Goal: Communication & Community: Answer question/provide support

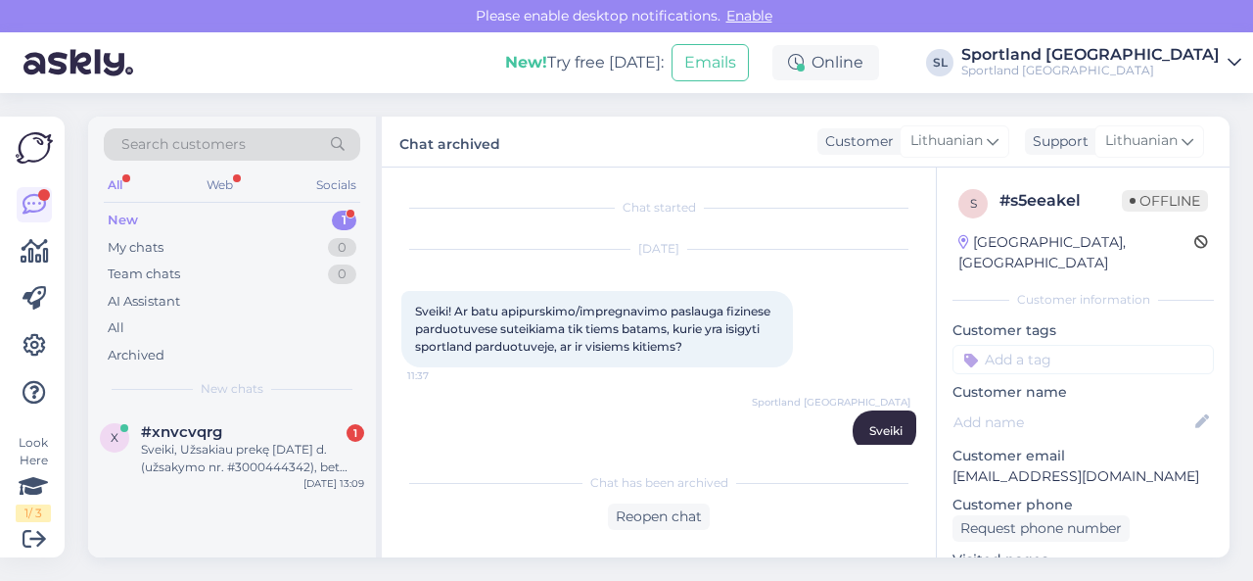
click at [303, 449] on div "Sveiki, Užsakiau prekę [DATE] d. (užsakymo nr. #3000444342), bet siuntos dar ne…" at bounding box center [252, 458] width 223 height 35
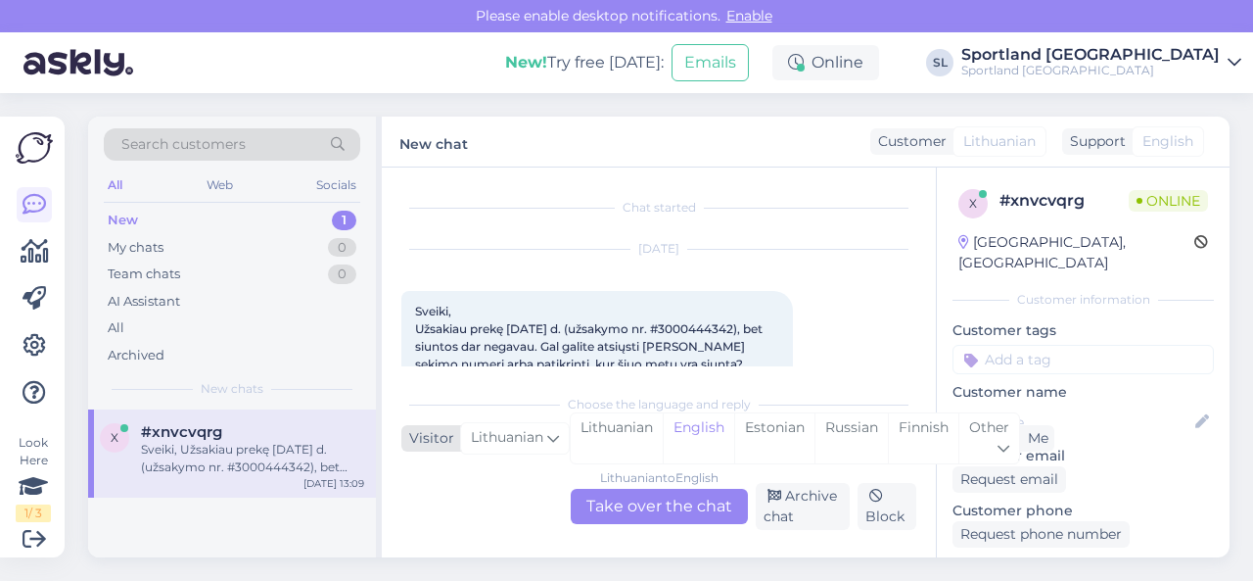
scroll to position [41, 0]
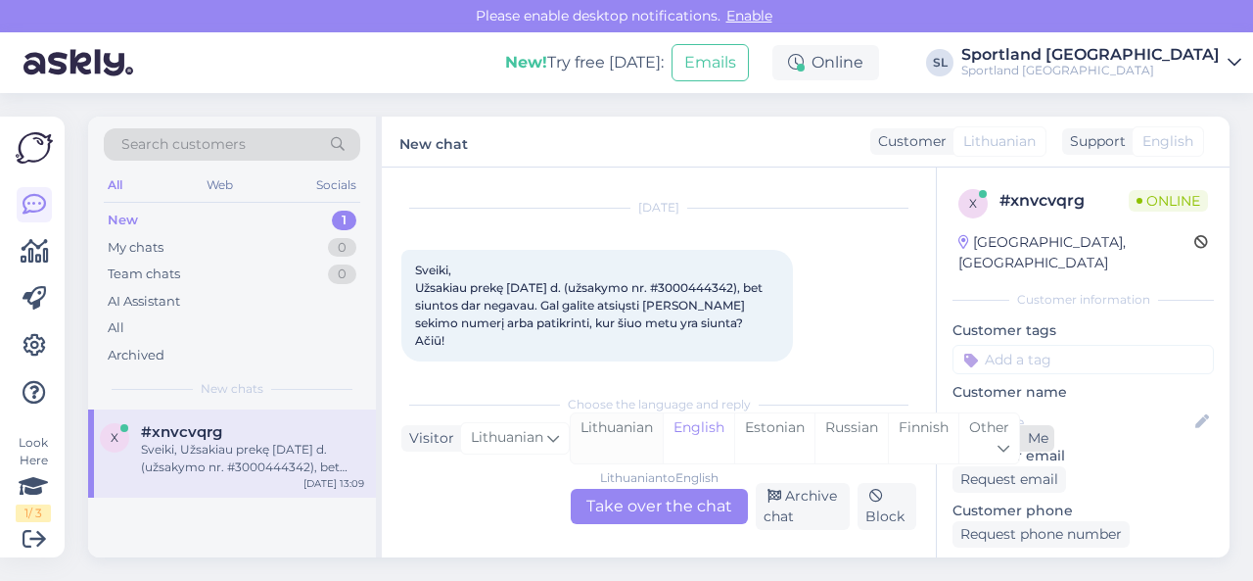
click at [626, 433] on div "Lithuanian" at bounding box center [617, 438] width 92 height 50
click at [622, 512] on div "Lithuanian to Lithuanian Take over the chat" at bounding box center [659, 506] width 177 height 35
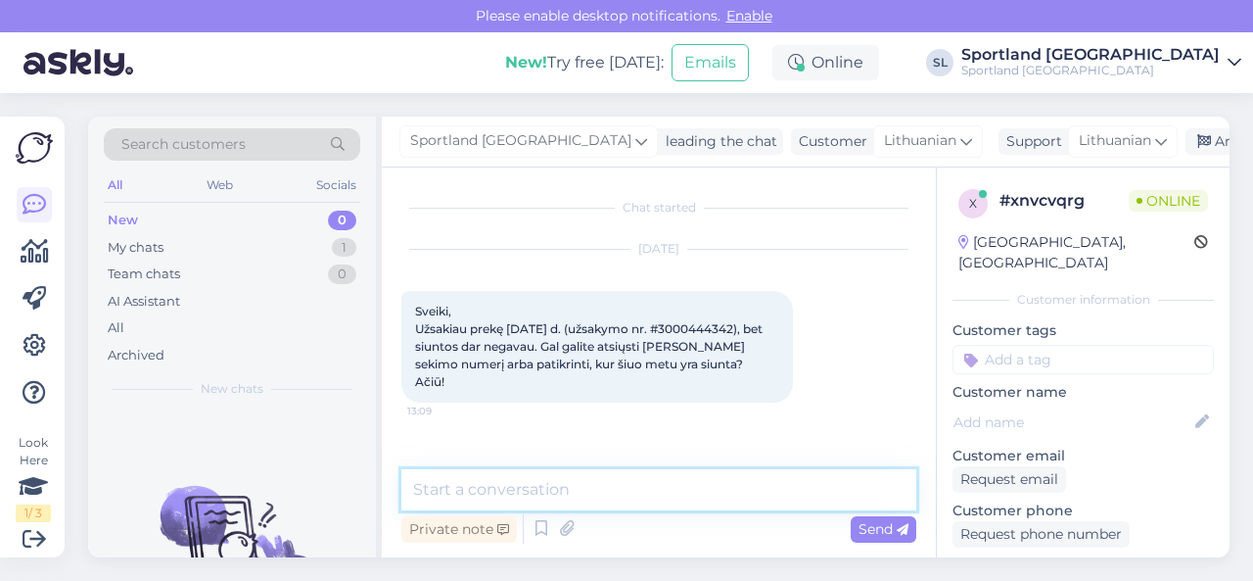
click at [591, 493] on textarea at bounding box center [658, 489] width 515 height 41
type textarea "Sveiki, dėkojame už Jūsų užklausą."
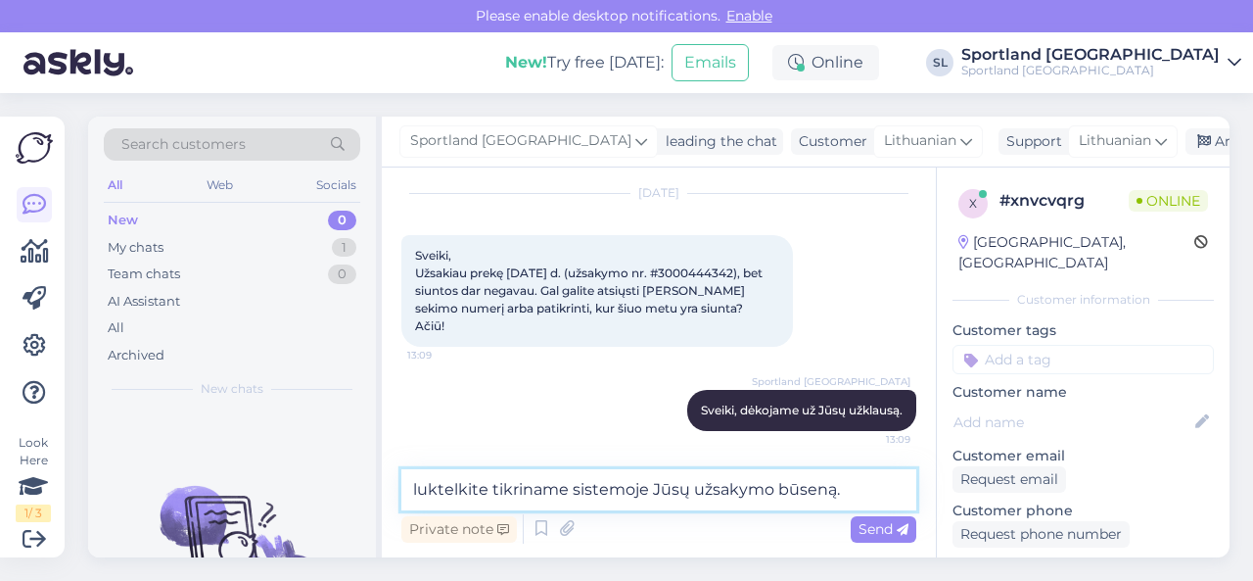
type textarea "luktelkite tikriname sistemoje Jūsų užsakymo būseną."
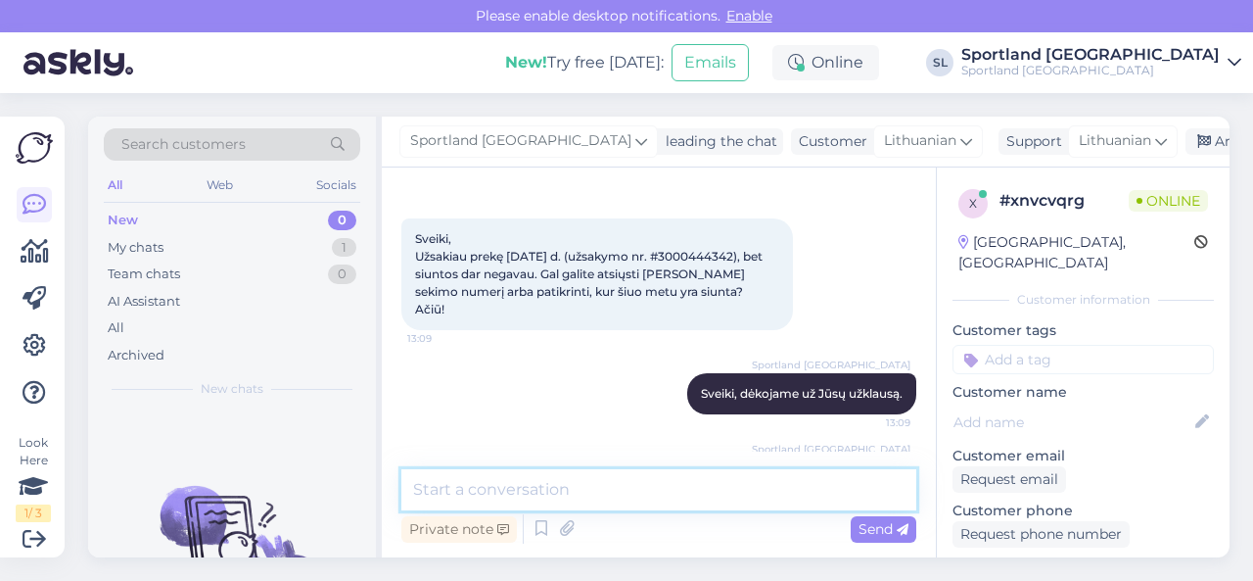
scroll to position [42, 0]
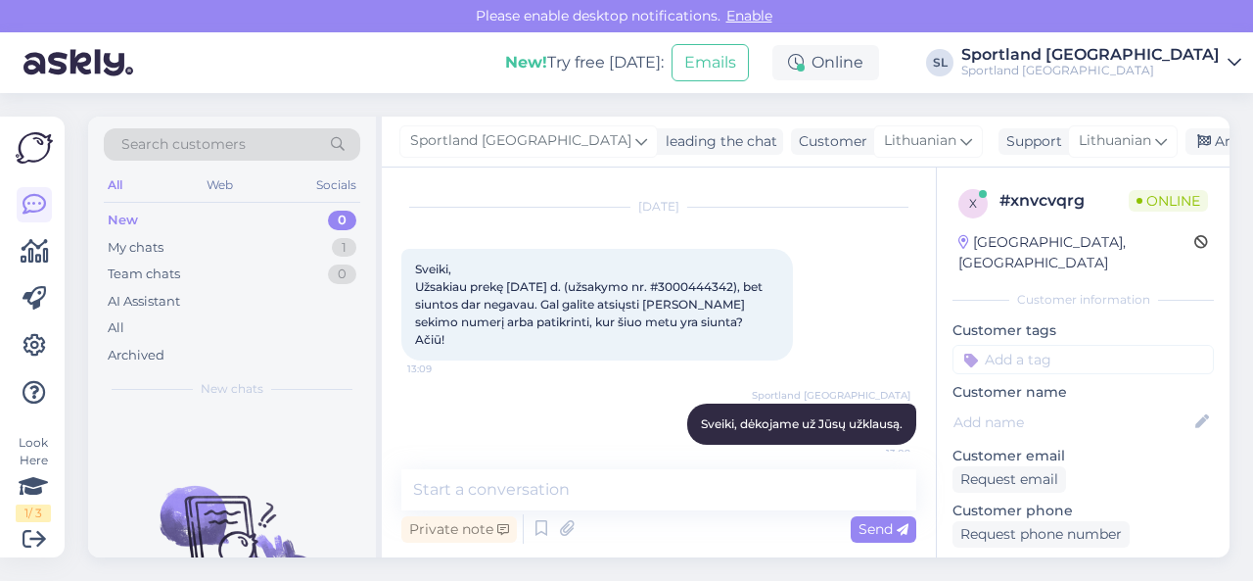
click at [741, 283] on span "Sveiki, Užsakiau prekę [DATE] d. (užsakymo nr. #3000444342), bet siuntos dar ne…" at bounding box center [590, 303] width 351 height 85
copy span "3000444342"
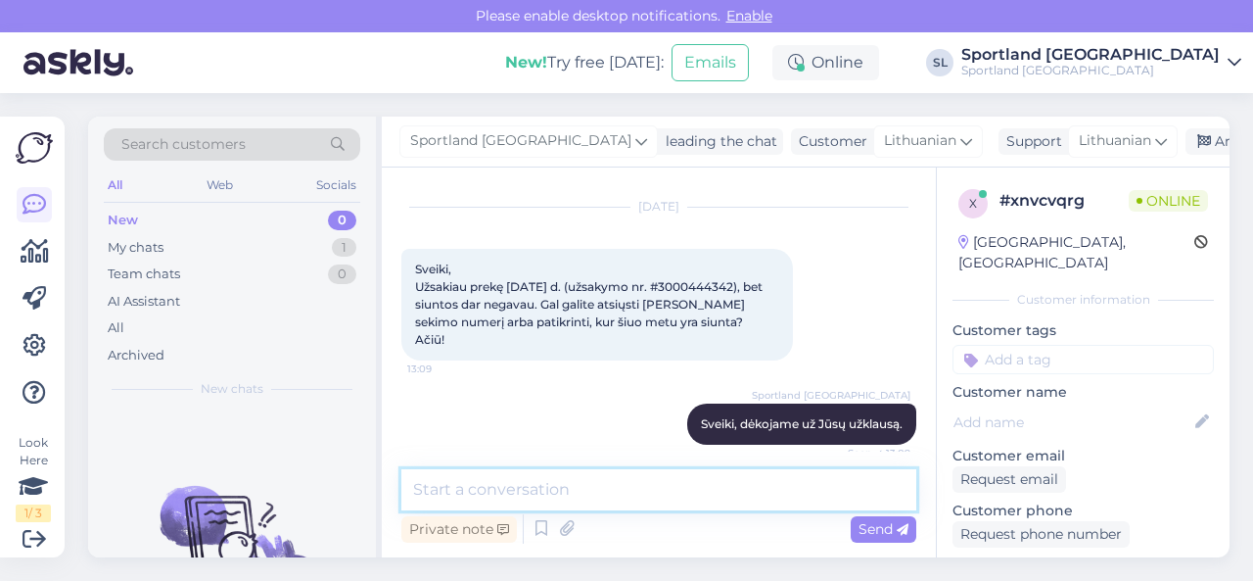
click at [552, 482] on textarea at bounding box center [658, 489] width 515 height 41
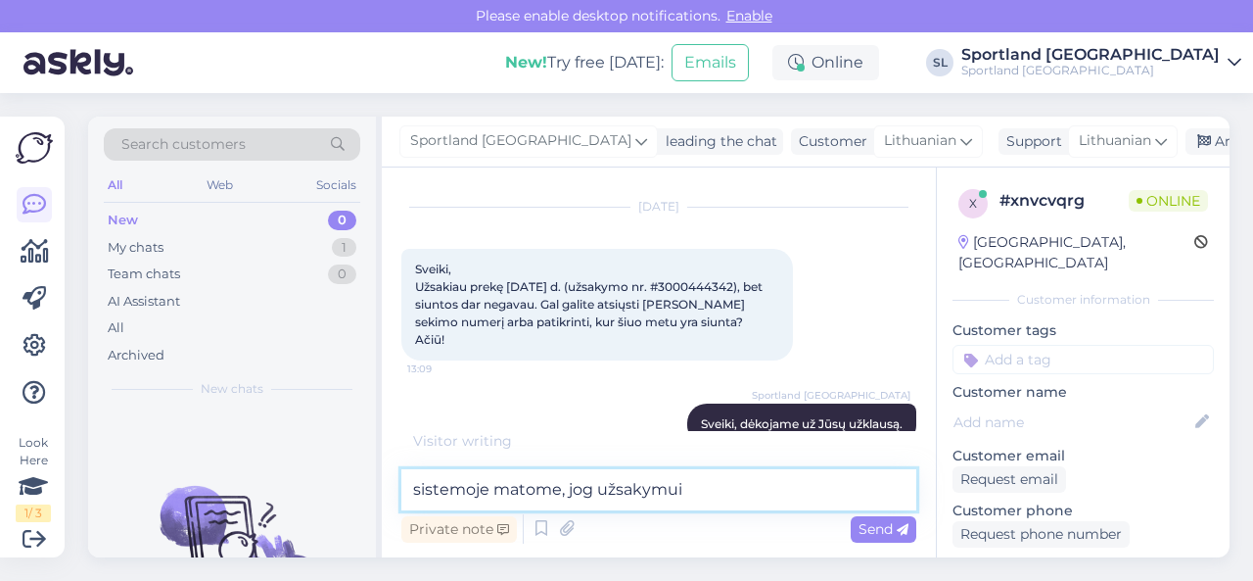
paste textarea "3000444342"
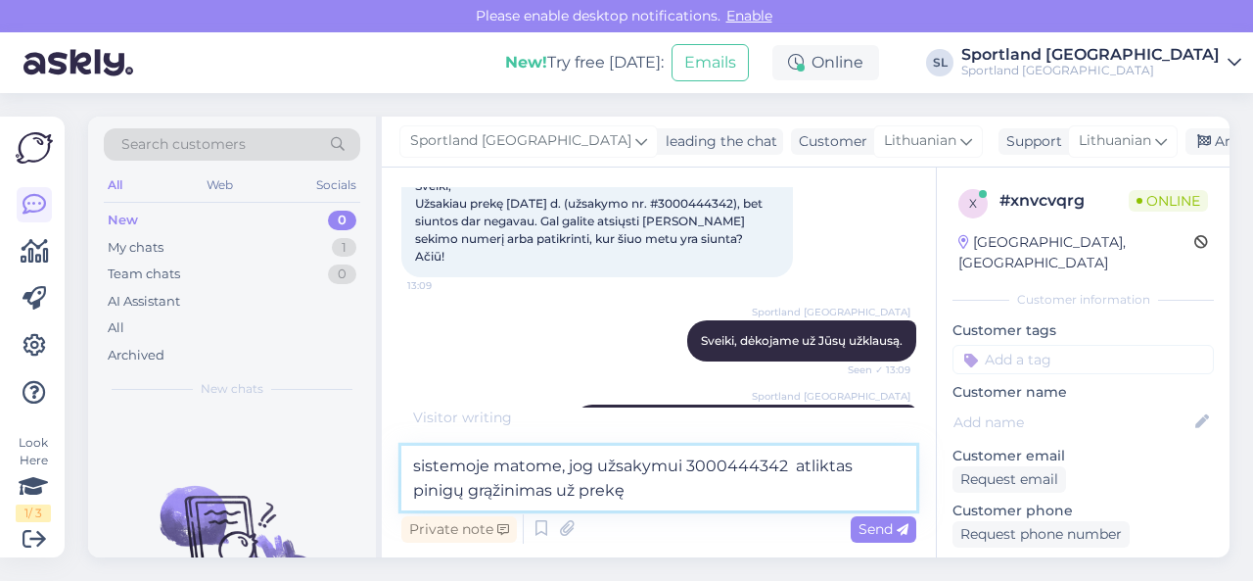
scroll to position [184, 0]
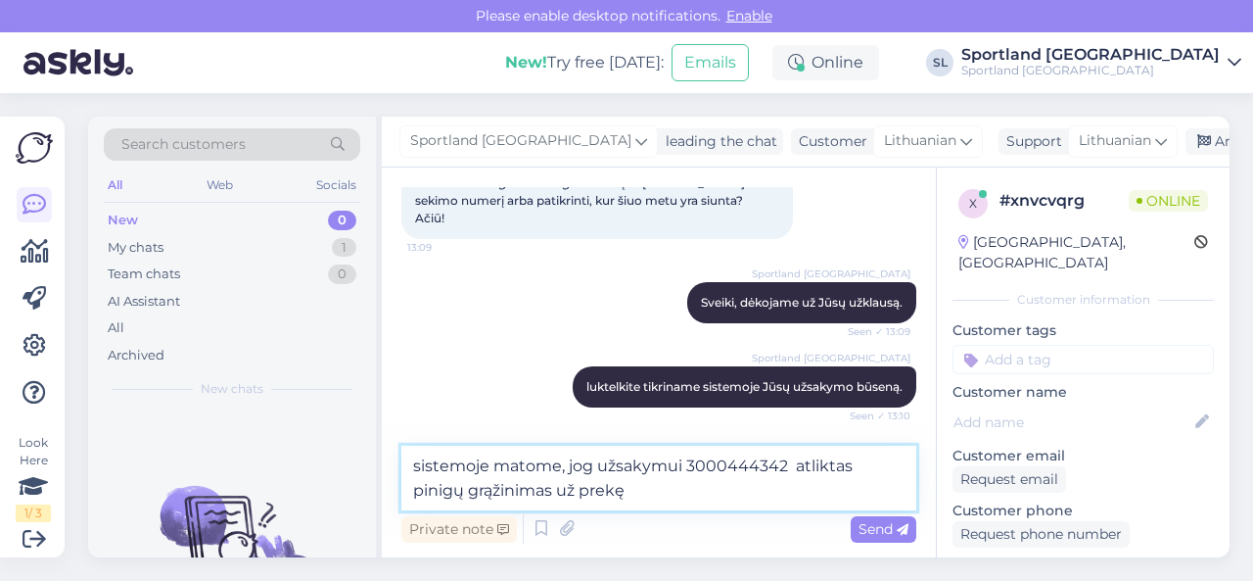
paste textarea "NIKE SPORTSWEAR PHOENIX FLEECE HIGH RISE SKU: 67102727390 SPO: FZ5996_104 Drabu…"
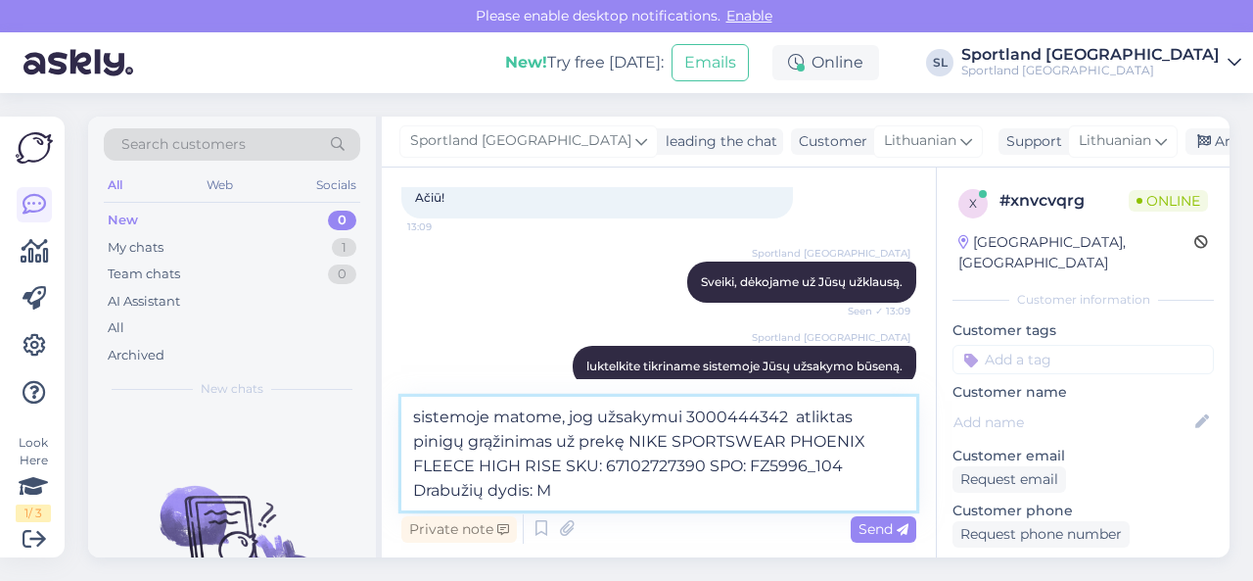
scroll to position [297, 0]
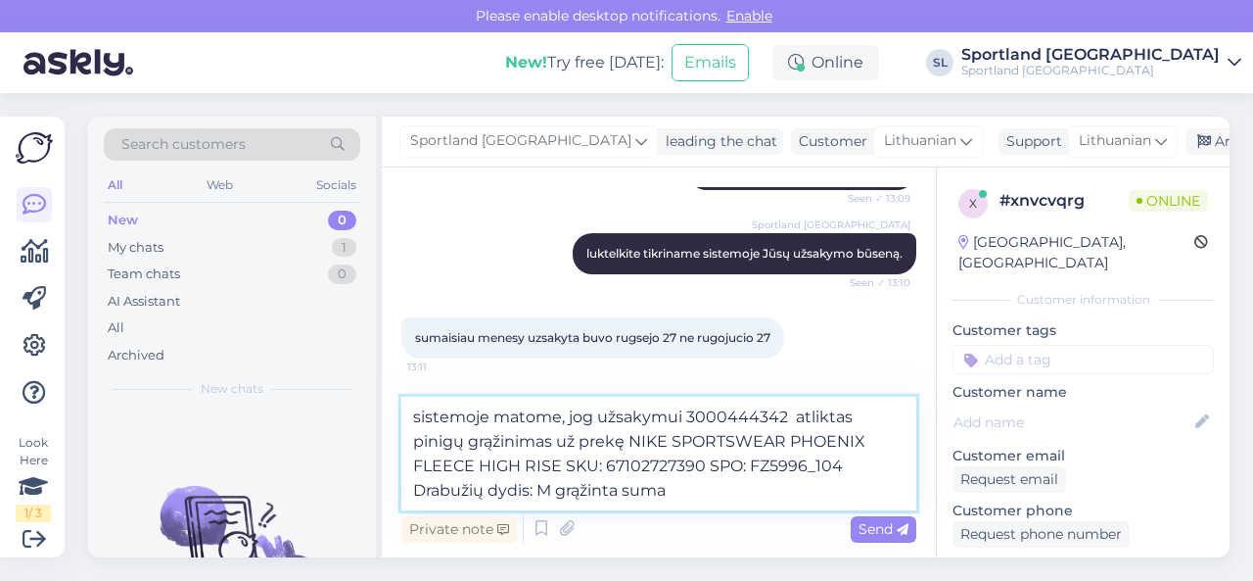
paste textarea "€44.94"
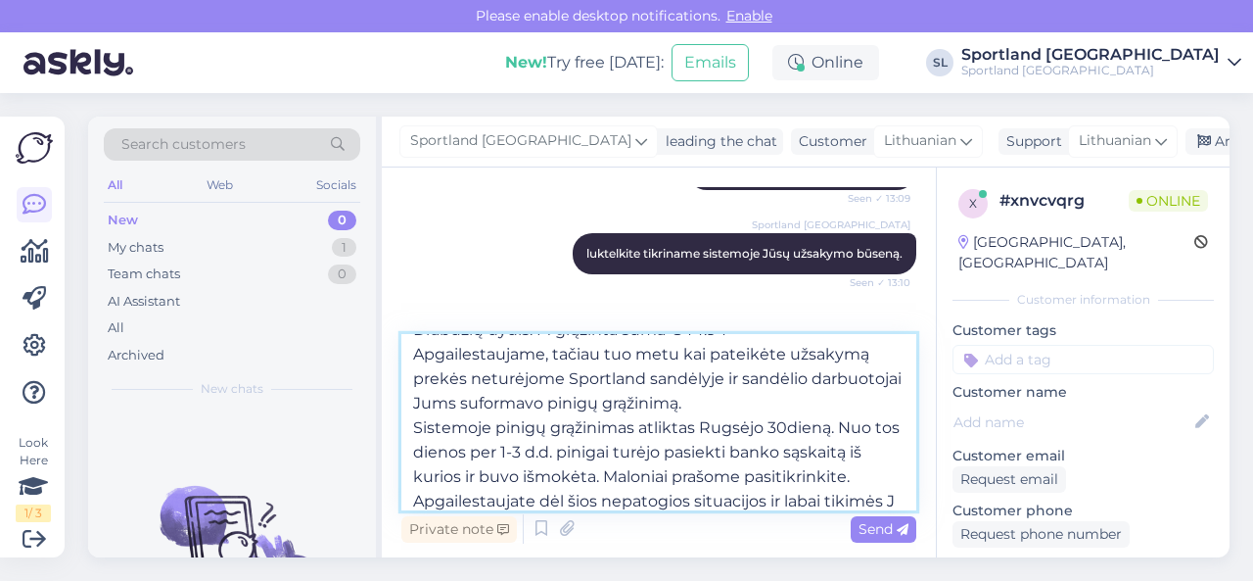
scroll to position [122, 0]
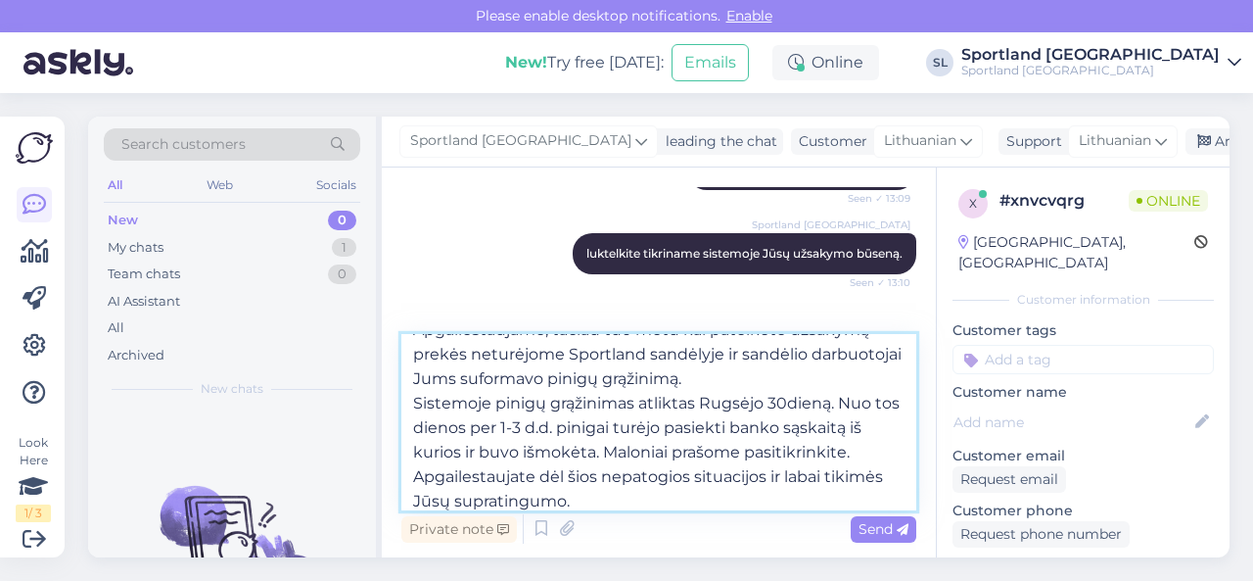
type textarea "sistemoje matome, jog užsakymui 3000444342 atliktas pinigų grąžinimas už prekę …"
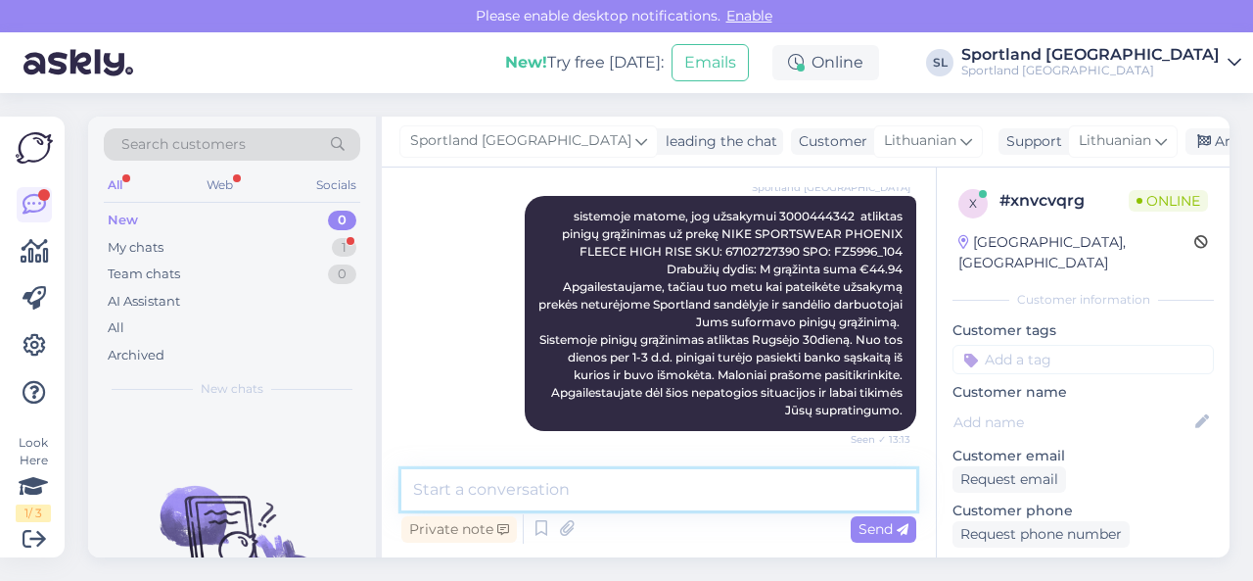
scroll to position [586, 0]
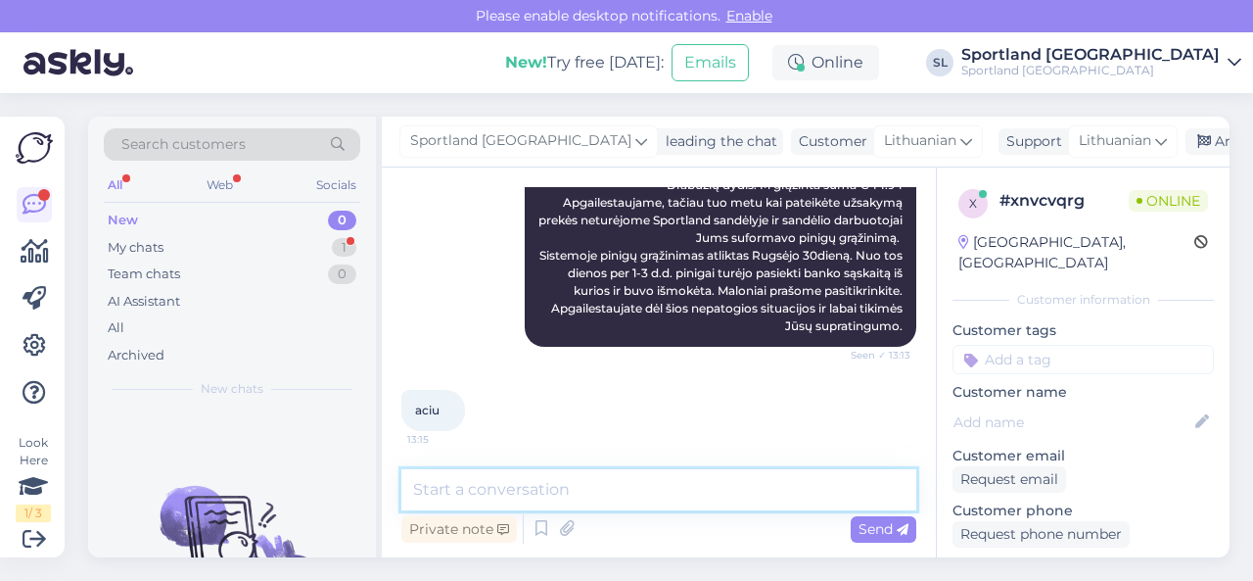
click at [504, 492] on textarea at bounding box center [658, 489] width 515 height 41
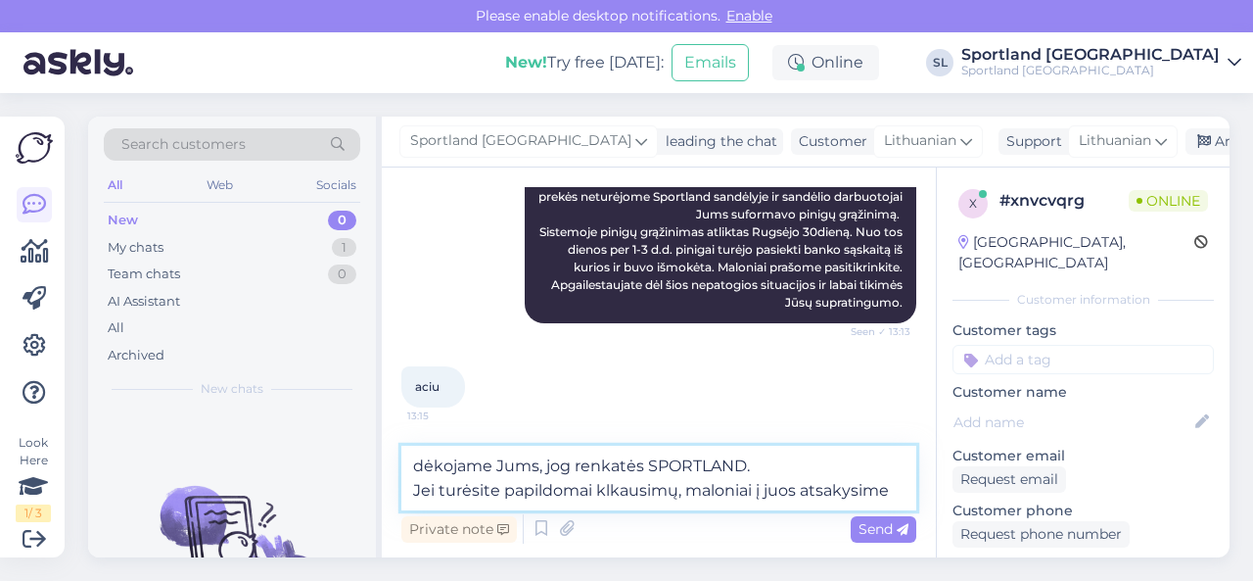
scroll to position [634, 0]
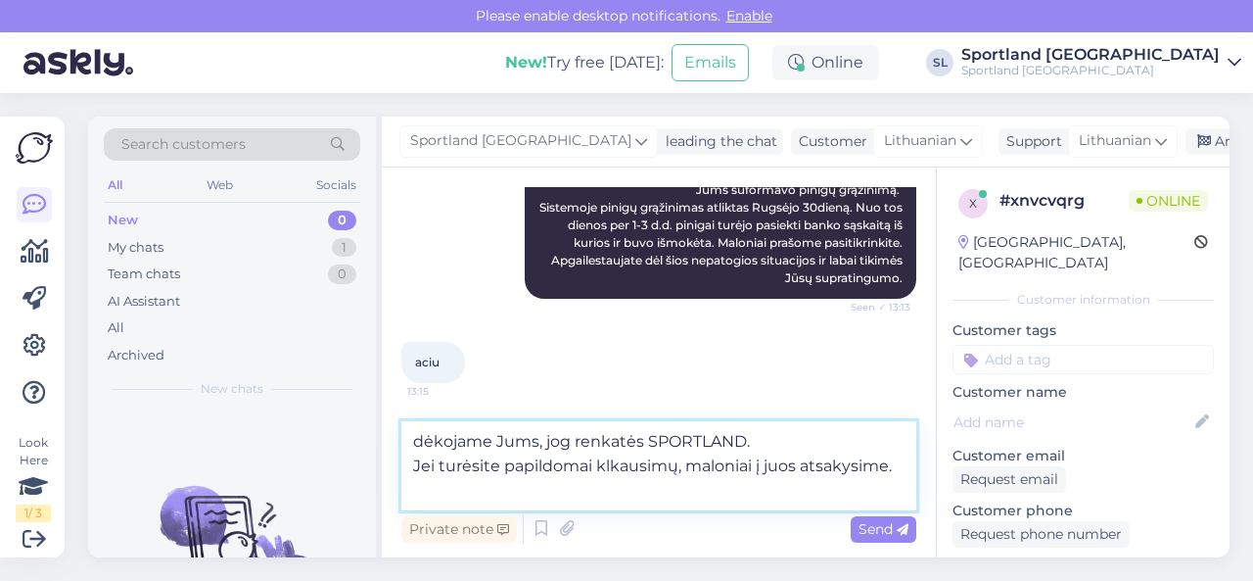
click at [644, 461] on textarea "dėkojame Jums, jog renkatės SPORTLAND. Jei turėsite papildomai klkausimų, malon…" at bounding box center [658, 465] width 515 height 89
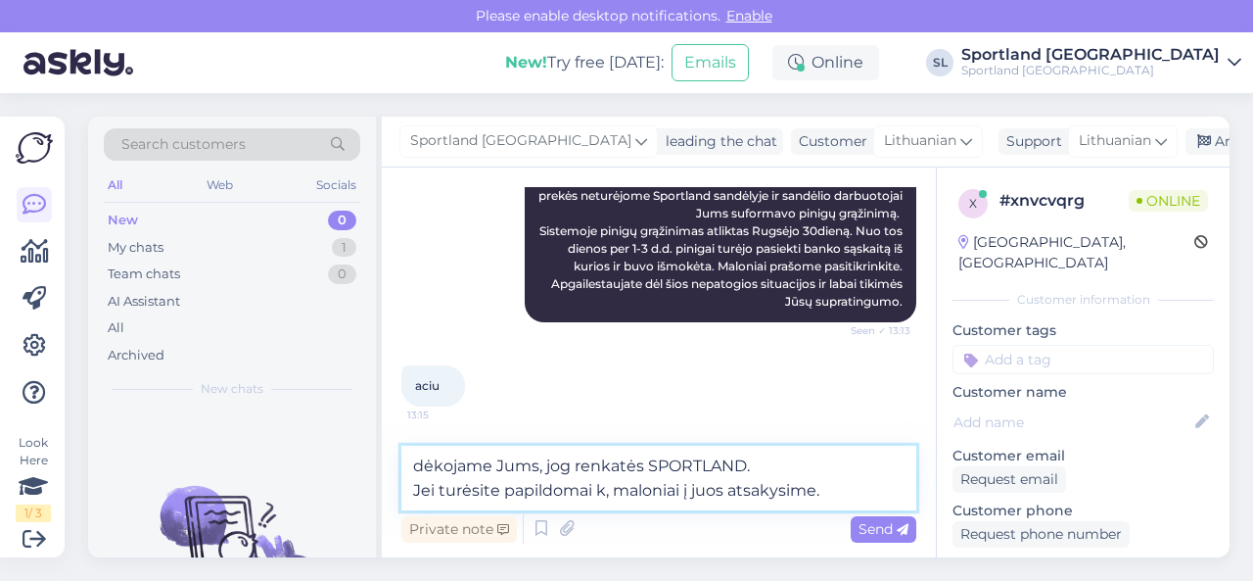
scroll to position [610, 0]
click at [894, 491] on textarea "dėkojame Jums, jog renkatės SPORTLAND. Jei turėsite papildomai klausimų, maloni…" at bounding box center [658, 478] width 515 height 65
type textarea "dėkojame Jums, jog renkatės SPORTLAND. Jei turėsite papildomai klausimų, maloni…"
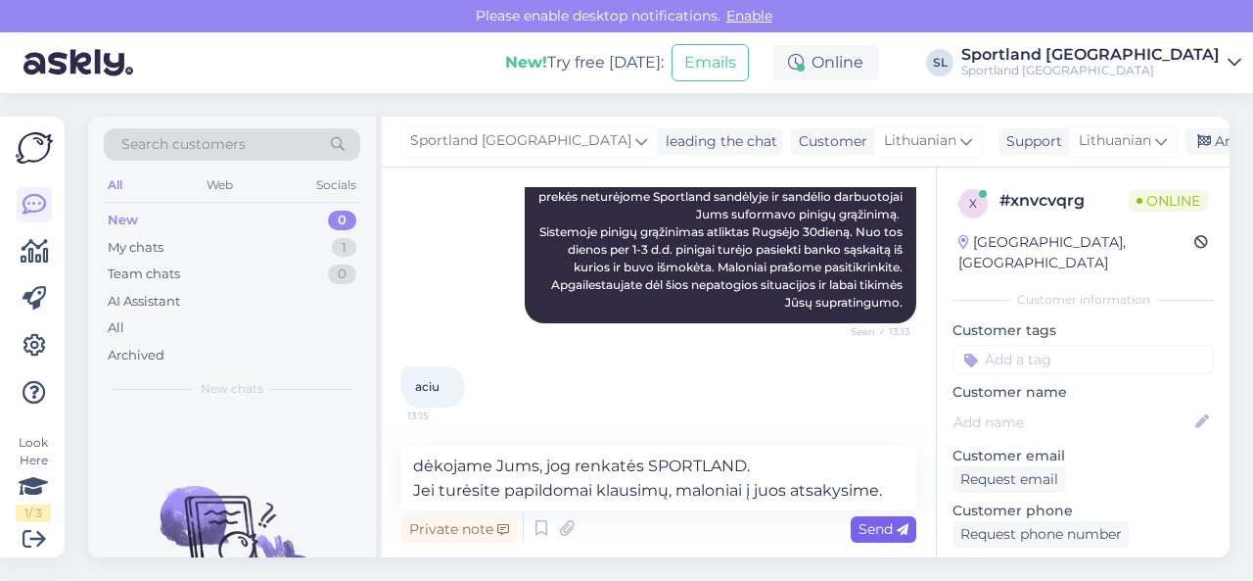
click at [882, 526] on span "Send" at bounding box center [884, 529] width 50 height 18
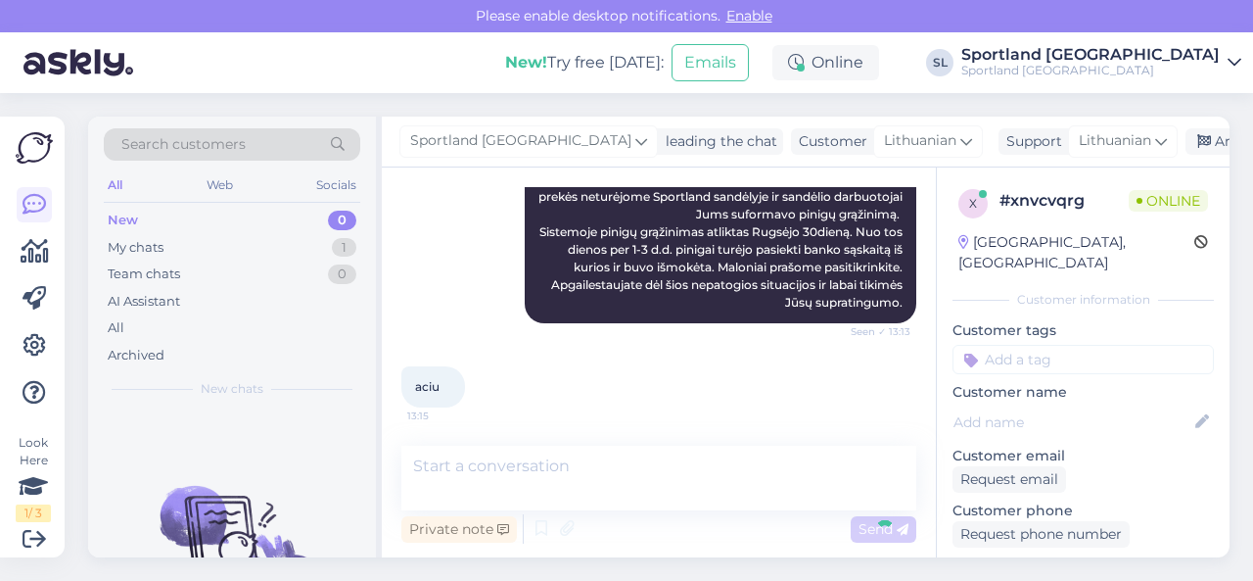
scroll to position [688, 0]
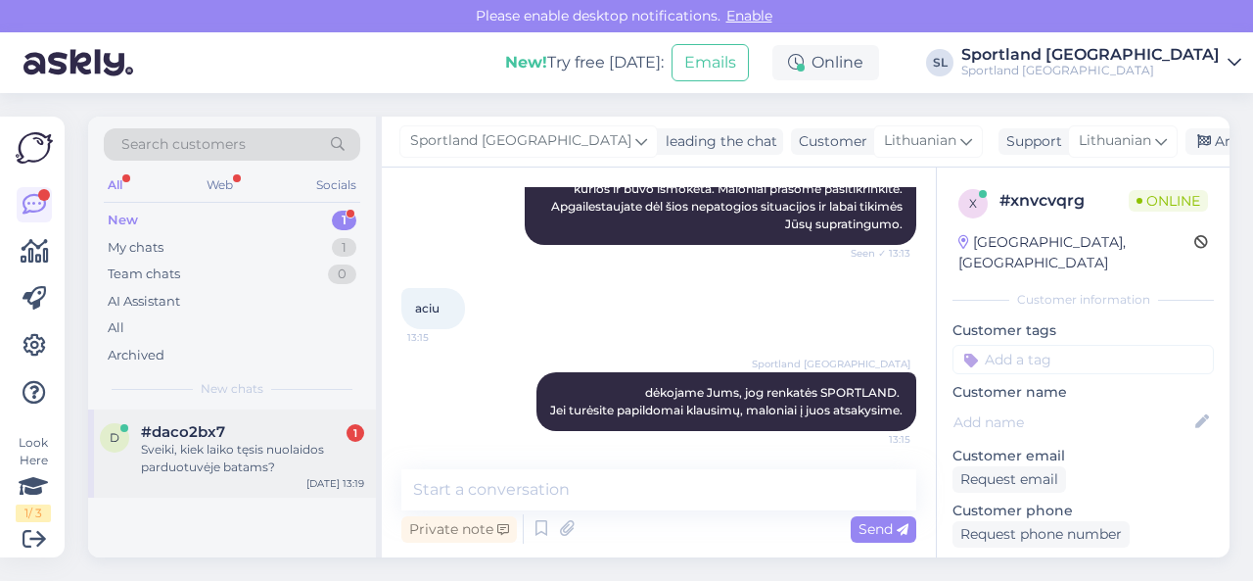
click at [192, 455] on div "Sveiki, kiek laiko tęsis nuolaidos parduotuvėje batams?" at bounding box center [252, 458] width 223 height 35
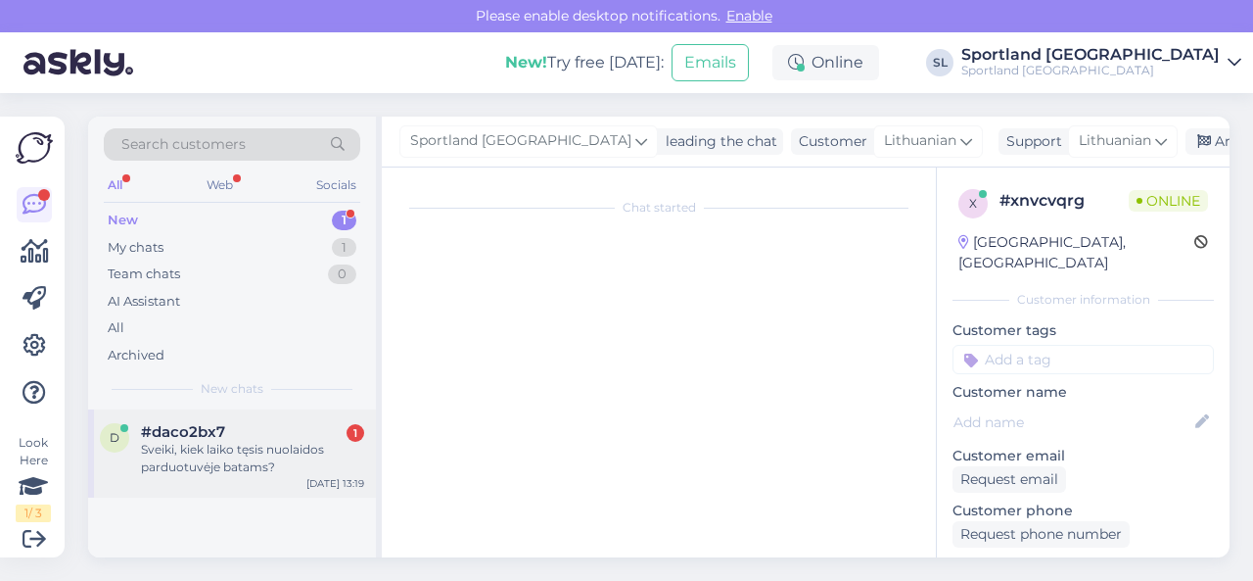
scroll to position [0, 0]
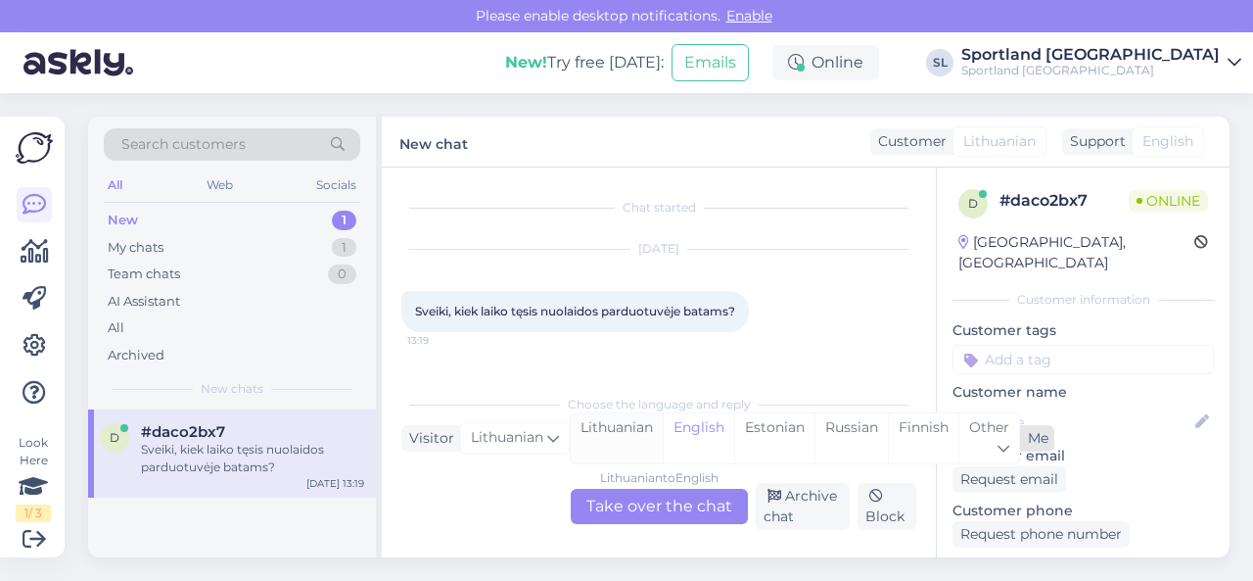
click at [605, 432] on div "Lithuanian" at bounding box center [617, 438] width 92 height 50
click at [638, 510] on div "Lithuanian to Lithuanian Take over the chat" at bounding box center [659, 506] width 177 height 35
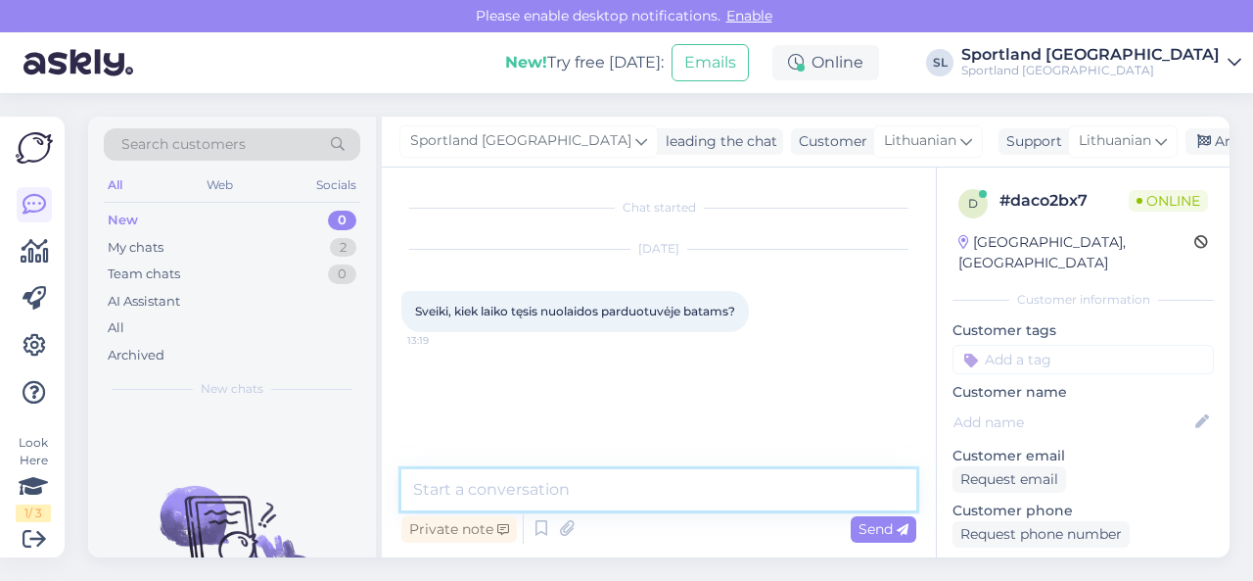
click at [640, 476] on textarea at bounding box center [658, 489] width 515 height 41
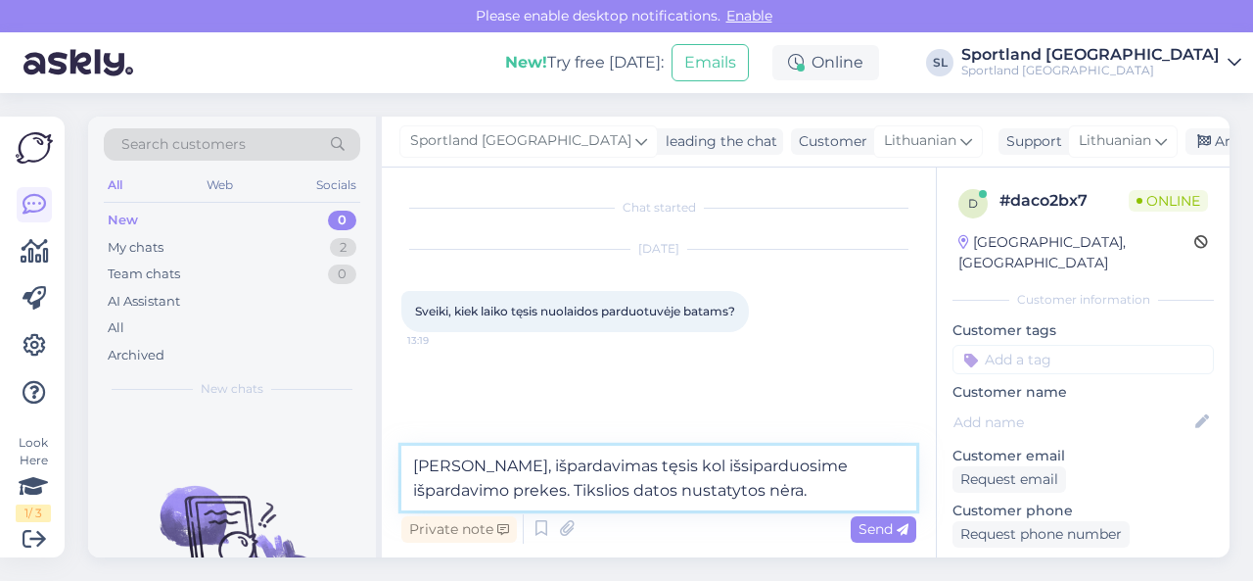
type textarea "[PERSON_NAME], išpardavimas tęsis kol išsiparduosime išpardavimo prekes. Tiksli…"
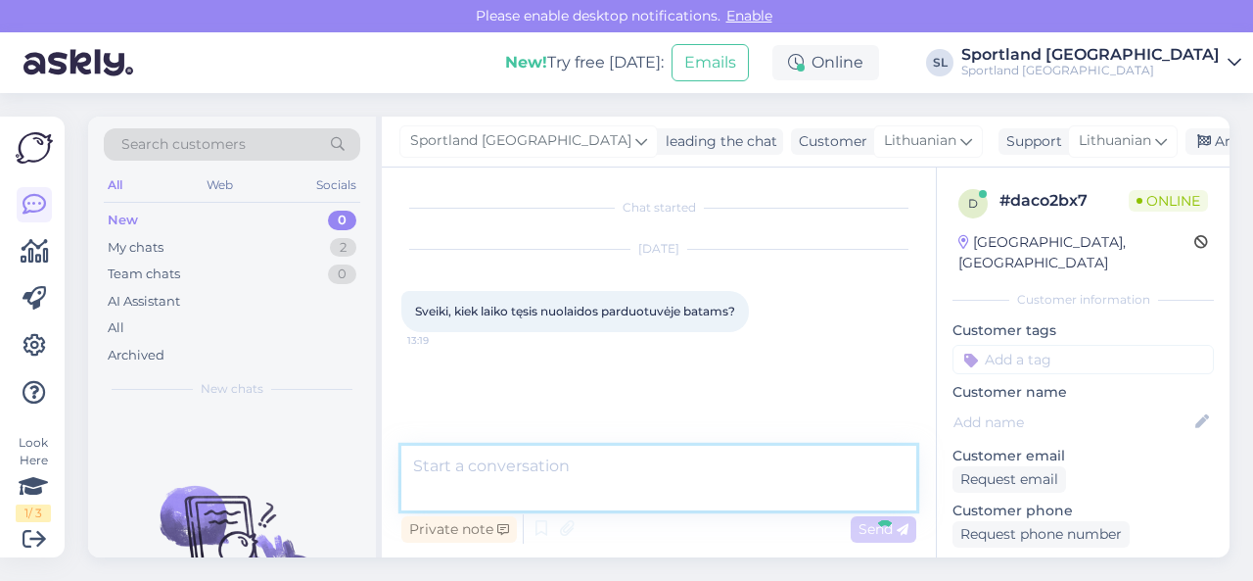
scroll to position [3, 0]
